Goal: Information Seeking & Learning: Learn about a topic

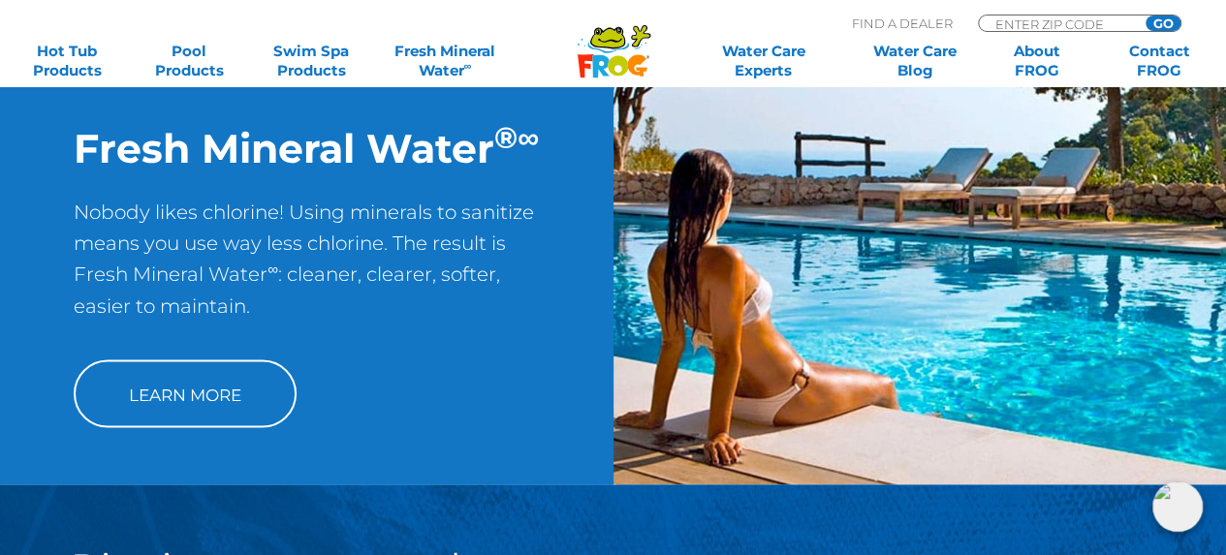
scroll to position [1744, 0]
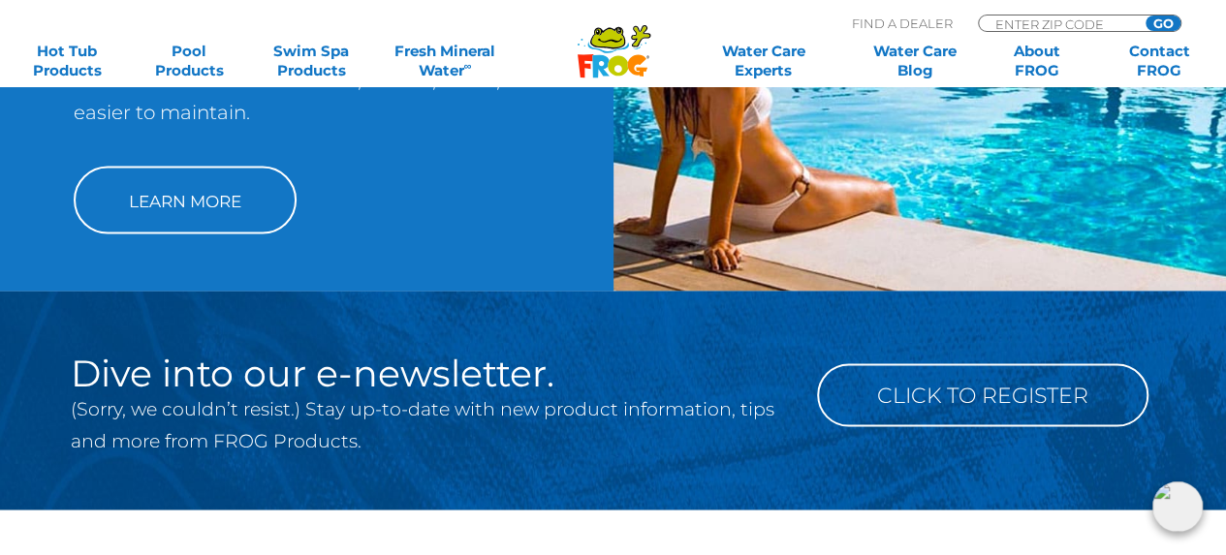
click at [211, 195] on link "Learn More" at bounding box center [185, 200] width 223 height 68
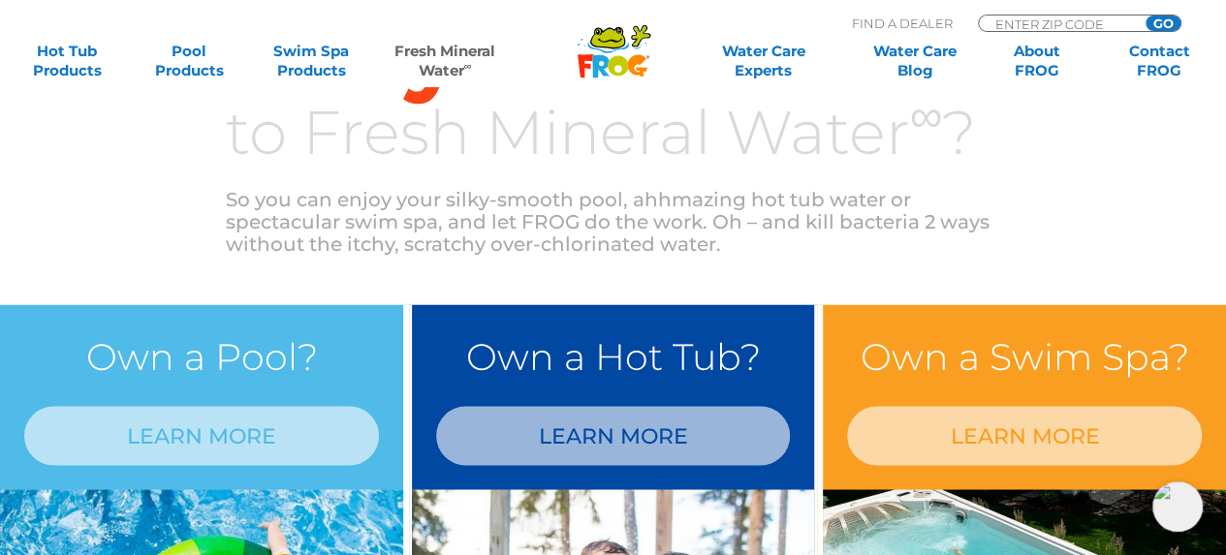
scroll to position [1551, 0]
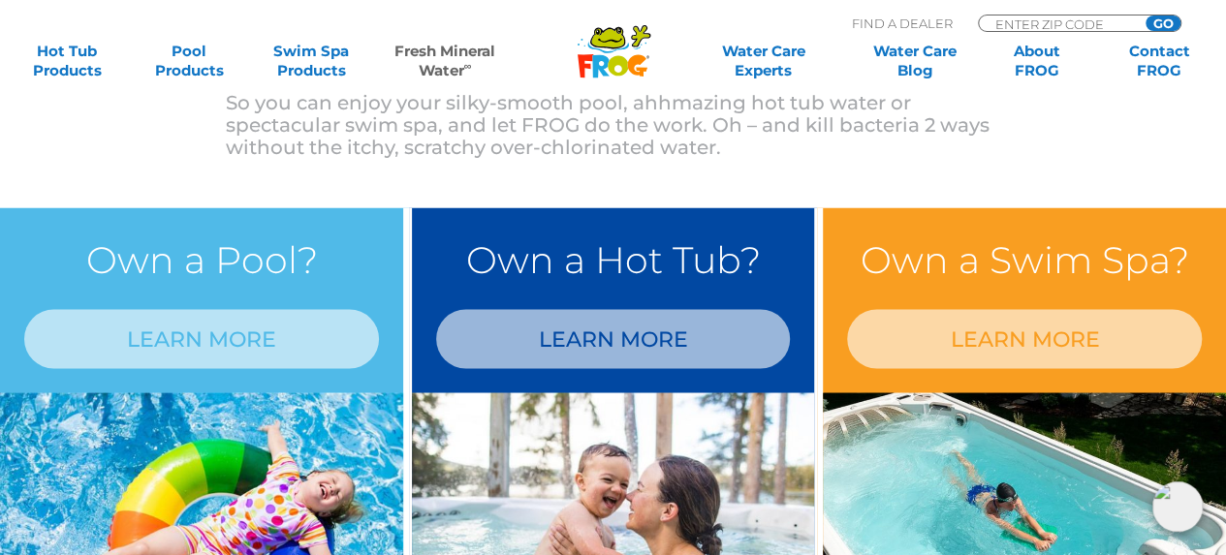
click at [537, 328] on link "LEARN MORE" at bounding box center [613, 338] width 355 height 59
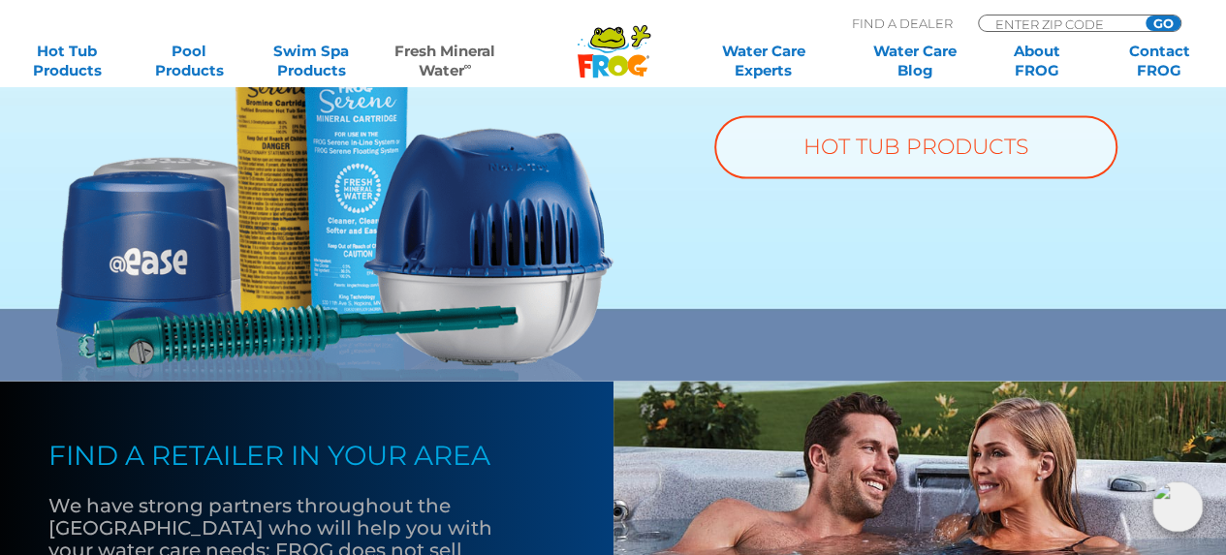
scroll to position [1744, 0]
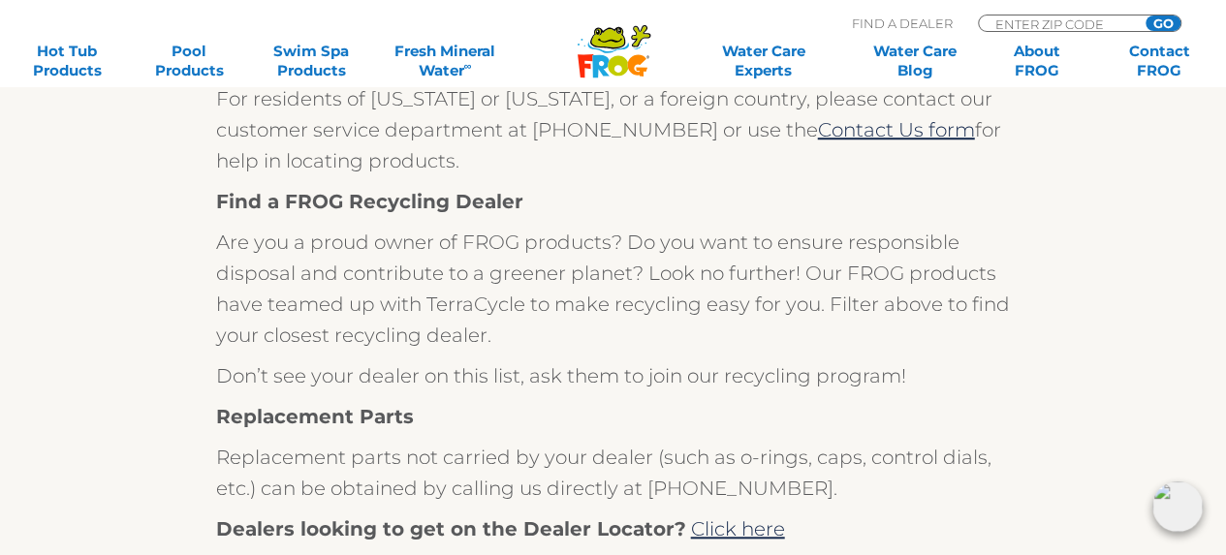
scroll to position [775, 0]
